Goal: Transaction & Acquisition: Purchase product/service

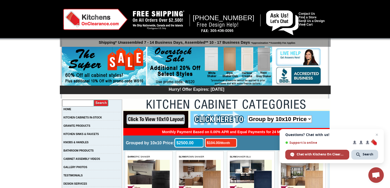
click at [84, 103] on input "text" at bounding box center [78, 103] width 32 height 7
type input "maple shaker"
click at [104, 101] on input "image" at bounding box center [101, 102] width 15 height 7
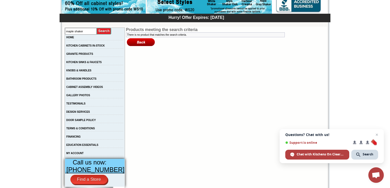
scroll to position [77, 0]
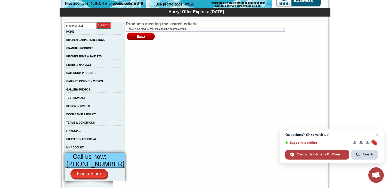
click at [99, 38] on td "KITCHEN CABINETS IN-STOCK" at bounding box center [95, 41] width 60 height 8
click at [99, 39] on link "KITCHEN CABINETS IN-STOCK" at bounding box center [85, 39] width 38 height 3
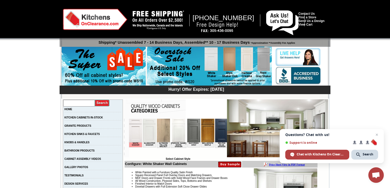
click at [77, 101] on input "text" at bounding box center [79, 103] width 32 height 7
type input "clear maple"
click at [95, 99] on input "image" at bounding box center [102, 102] width 15 height 7
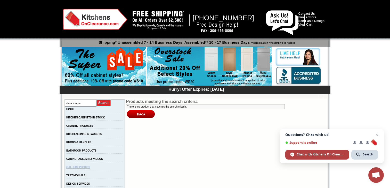
click at [81, 168] on link "GALLERY PHOTOS" at bounding box center [78, 167] width 24 height 3
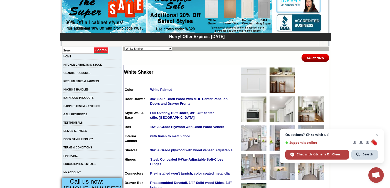
scroll to position [52, 0]
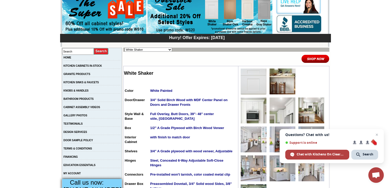
click at [162, 49] on select "Alabaster Shaker Altmann Yellow Walnut Ashton White Shaker Baycreek Gray Bellmo…" at bounding box center [149, 50] width 48 height 4
select select "/gallery.php?RollID=Tamryn_Green_Shaker"
click at [125, 48] on select "Alabaster Shaker Altmann Yellow Walnut Ashton White Shaker Baycreek Gray Bellmo…" at bounding box center [149, 50] width 48 height 4
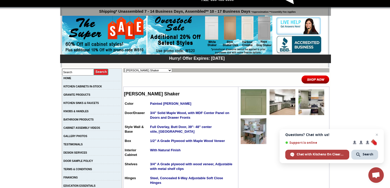
scroll to position [52, 0]
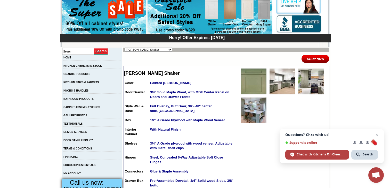
click at [247, 92] on img at bounding box center [254, 81] width 26 height 26
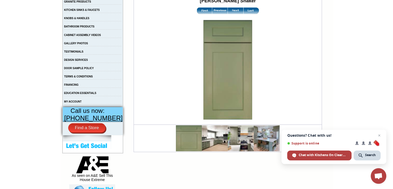
scroll to position [123, 0]
